Goal: Information Seeking & Learning: Learn about a topic

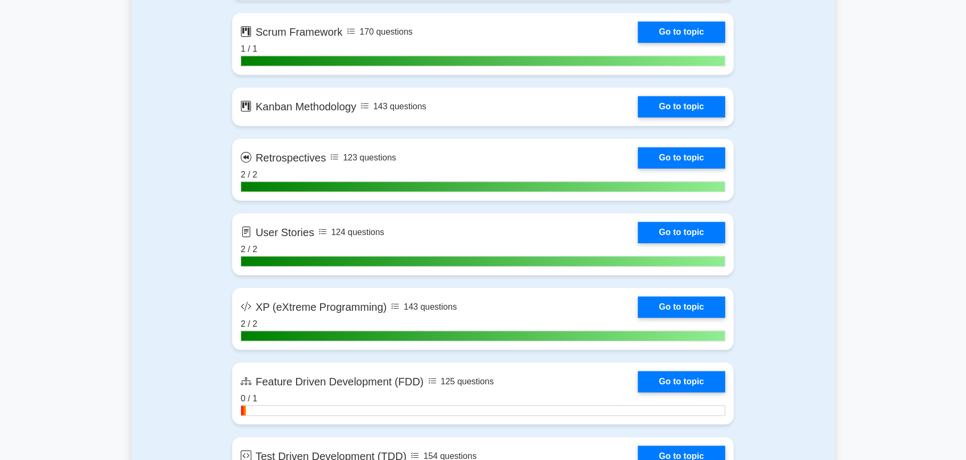
scroll to position [1864, 0]
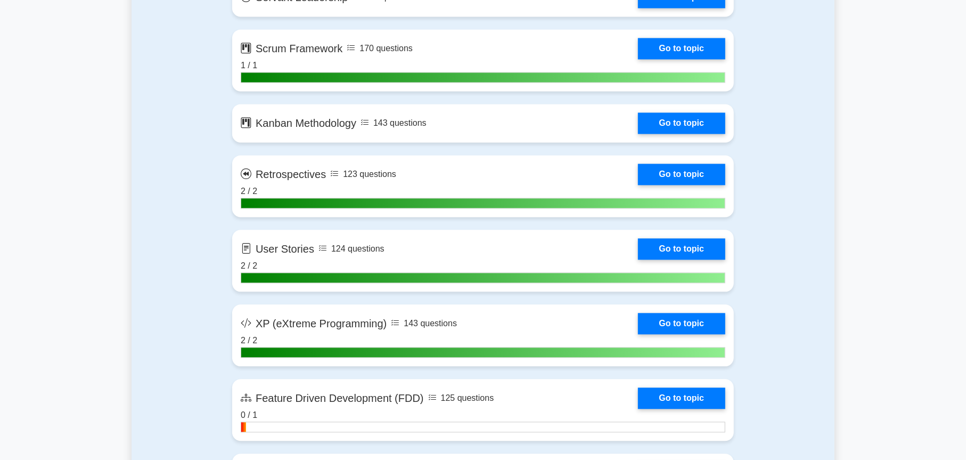
scroll to position [1810, 0]
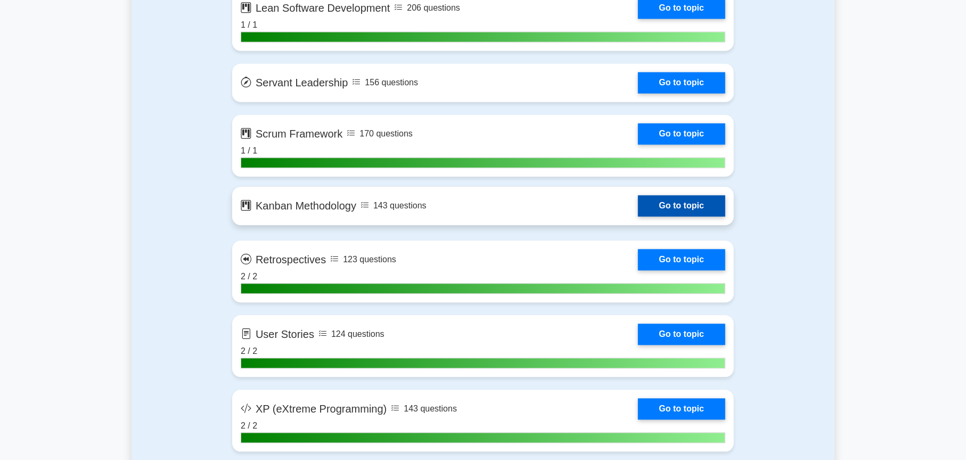
click at [666, 210] on link "Go to topic" at bounding box center [681, 205] width 87 height 21
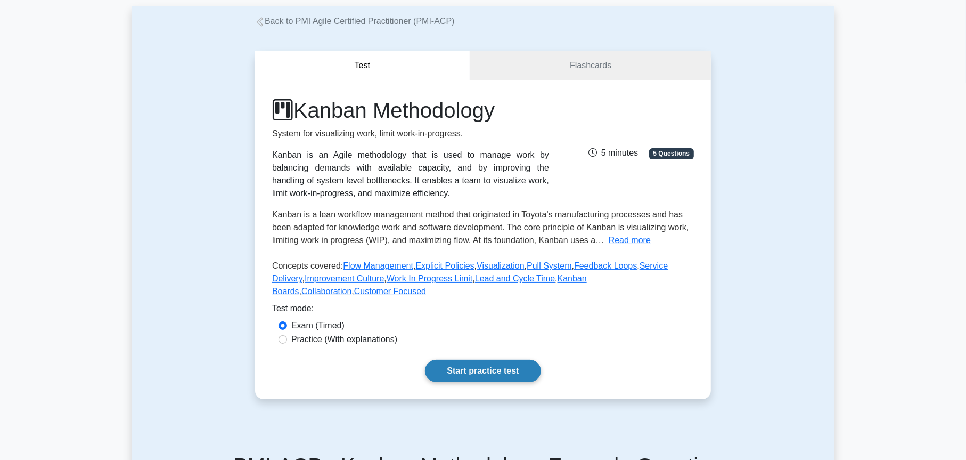
click at [493, 362] on link "Start practice test" at bounding box center [483, 370] width 116 height 22
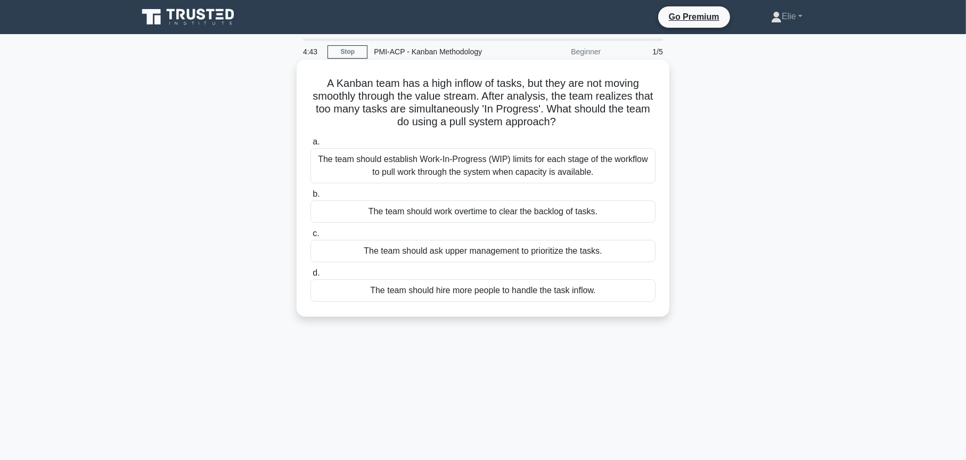
click at [484, 165] on div "The team should establish Work-In-Progress (WIP) limits for each stage of the w…" at bounding box center [482, 165] width 345 height 35
click at [310, 145] on input "a. The team should establish Work-In-Progress (WIP) limits for each stage of th…" at bounding box center [310, 141] width 0 height 7
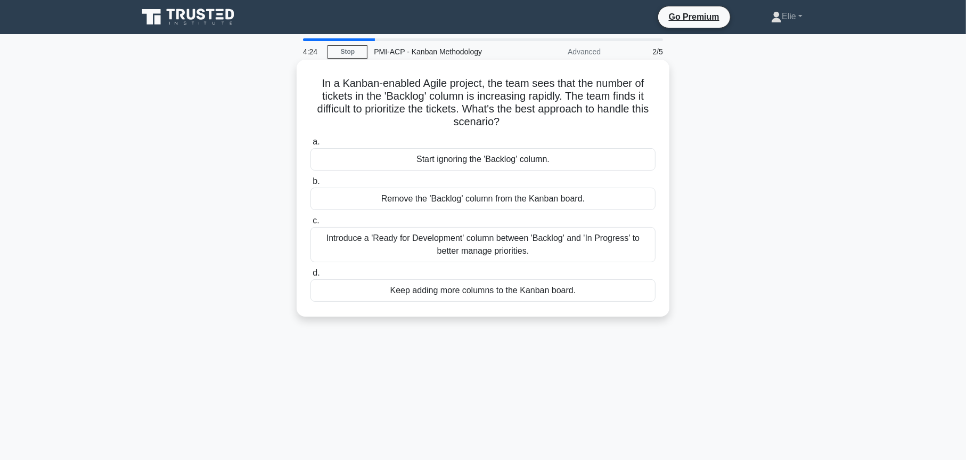
click at [602, 244] on div "Introduce a 'Ready for Development' column between 'Backlog' and 'In Progress' …" at bounding box center [482, 244] width 345 height 35
click at [310, 224] on input "c. Introduce a 'Ready for Development' column between 'Backlog' and 'In Progres…" at bounding box center [310, 220] width 0 height 7
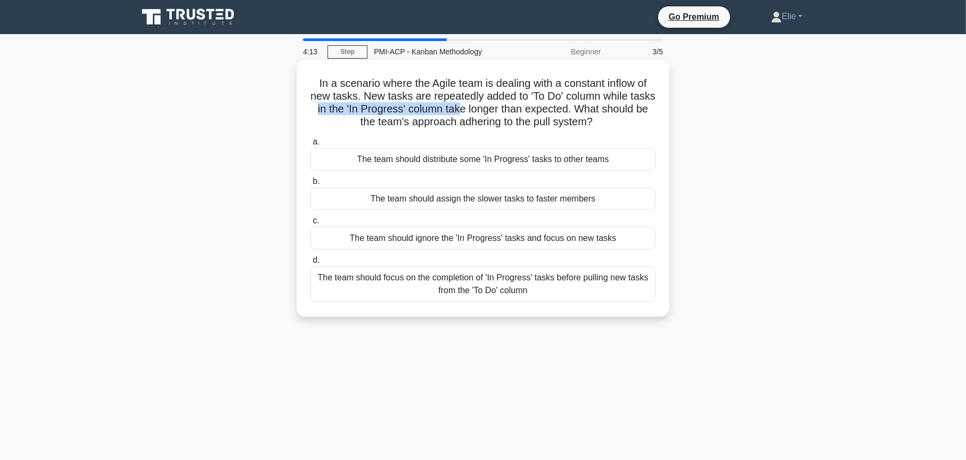
drag, startPoint x: 479, startPoint y: 117, endPoint x: 505, endPoint y: 114, distance: 26.2
click at [504, 114] on h5 "In a scenario where the Agile team is dealing with a constant inflow of new tas…" at bounding box center [482, 103] width 347 height 52
click at [517, 112] on h5 "In a scenario where the Agile team is dealing with a constant inflow of new tas…" at bounding box center [482, 103] width 347 height 52
drag, startPoint x: 497, startPoint y: 110, endPoint x: 621, endPoint y: 117, distance: 123.8
click at [621, 117] on h5 "In a scenario where the Agile team is dealing with a constant inflow of new tas…" at bounding box center [482, 103] width 347 height 52
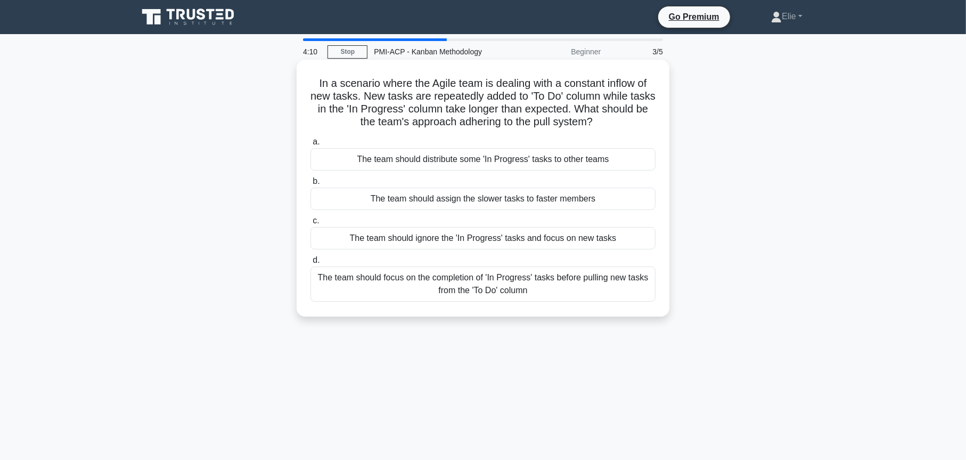
click at [540, 119] on h5 "In a scenario where the Agile team is dealing with a constant inflow of new tas…" at bounding box center [482, 103] width 347 height 52
click at [535, 282] on div "The team should focus on the completion of 'In Progress' tasks before pulling n…" at bounding box center [482, 283] width 345 height 35
click at [310, 264] on input "d. The team should focus on the completion of 'In Progress' tasks before pullin…" at bounding box center [310, 260] width 0 height 7
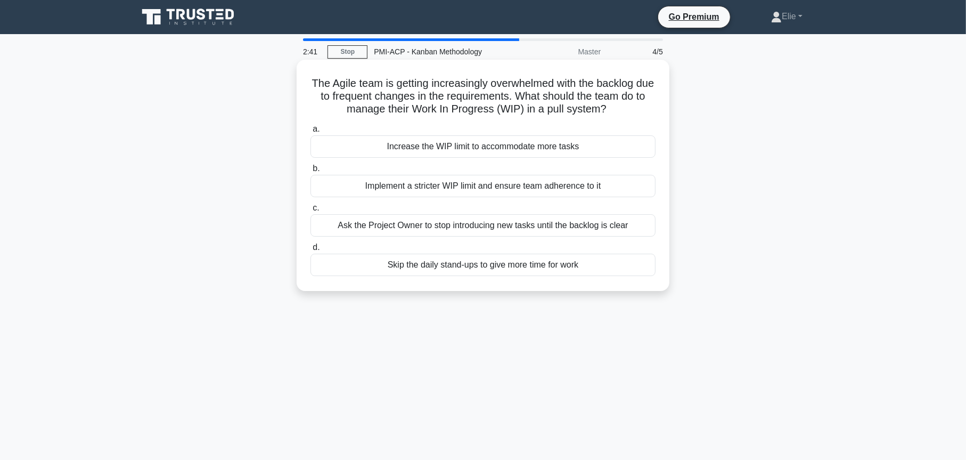
click at [494, 226] on div "Ask the Project Owner to stop introducing new tasks until the backlog is clear" at bounding box center [482, 225] width 345 height 22
click at [310, 211] on input "c. Ask the Project Owner to stop introducing new tasks until the backlog is cle…" at bounding box center [310, 207] width 0 height 7
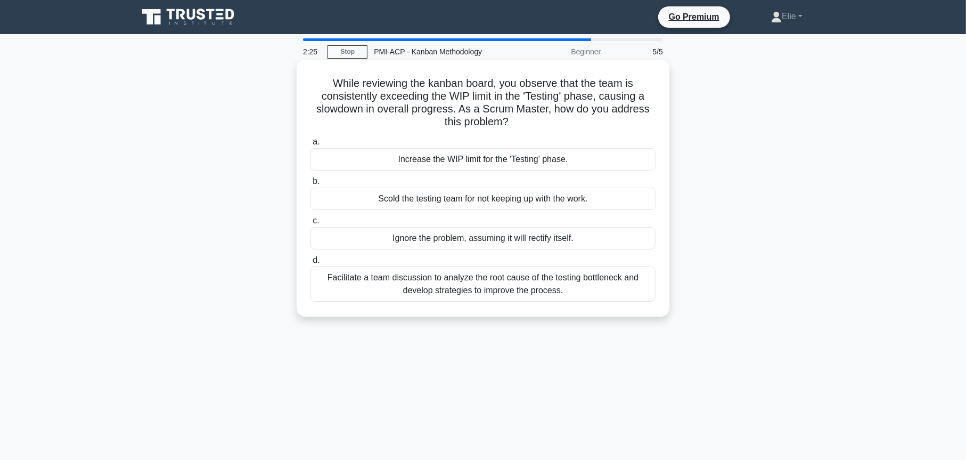
click at [555, 291] on div "Facilitate a team discussion to analyze the root cause of the testing bottlenec…" at bounding box center [482, 283] width 345 height 35
click at [310, 264] on input "d. Facilitate a team discussion to analyze the root cause of the testing bottle…" at bounding box center [310, 260] width 0 height 7
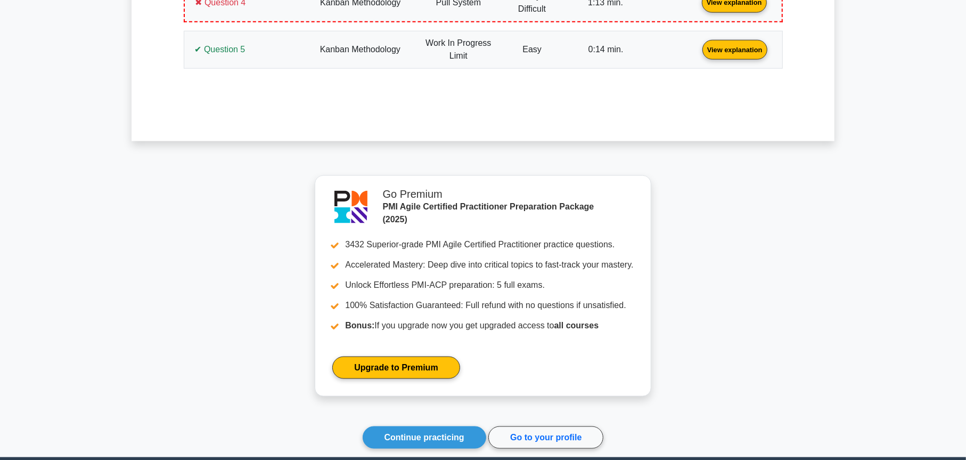
scroll to position [971, 0]
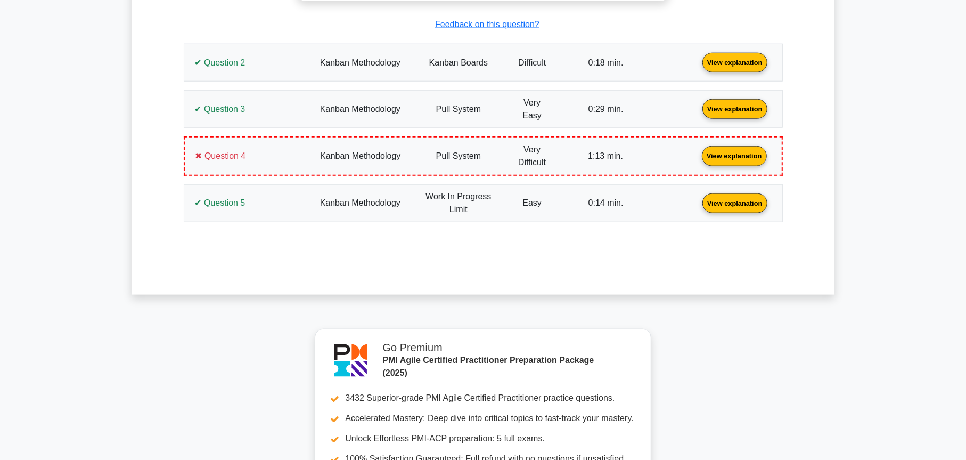
click at [698, 155] on link "View explanation" at bounding box center [734, 155] width 73 height 9
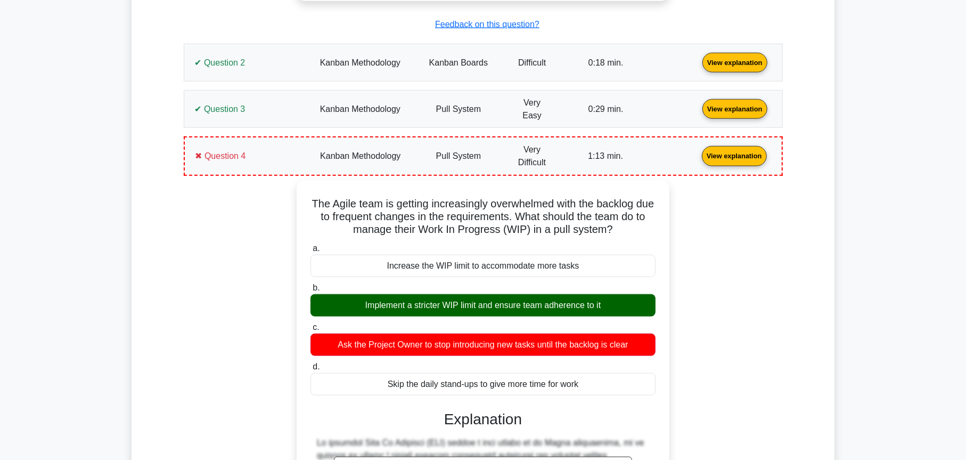
scroll to position [1024, 0]
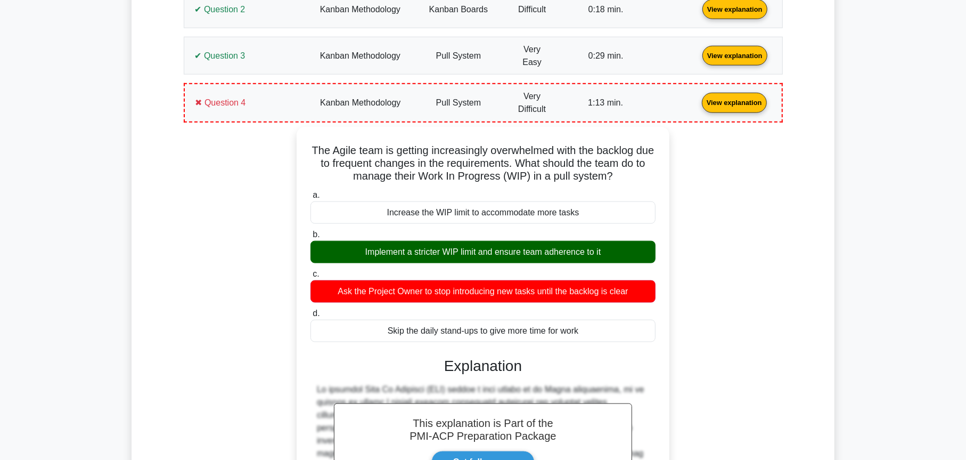
click at [698, 102] on link "View explanation" at bounding box center [734, 101] width 73 height 9
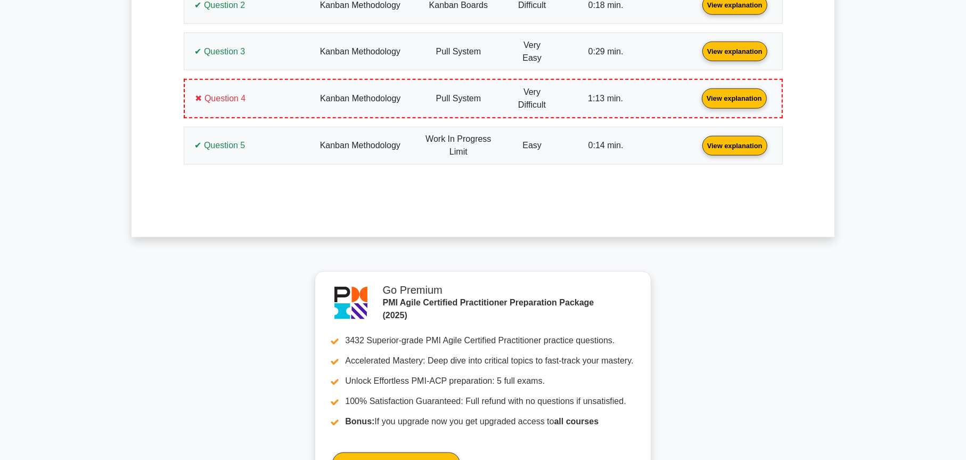
scroll to position [1237, 0]
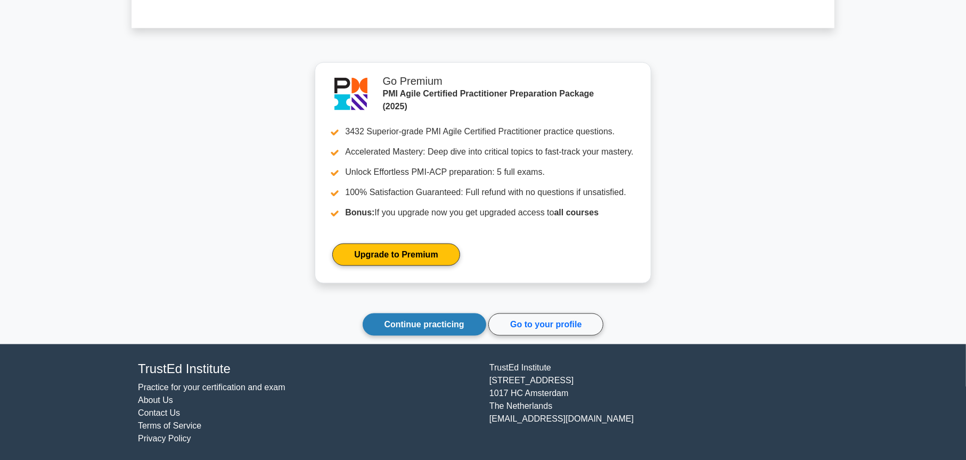
click at [442, 321] on link "Continue practicing" at bounding box center [425, 324] width 124 height 22
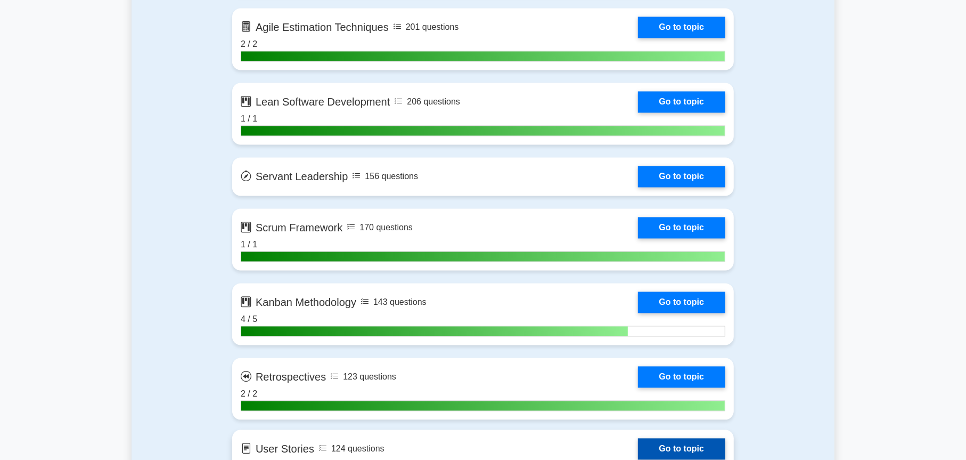
scroll to position [1704, 0]
